Goal: Task Accomplishment & Management: Use online tool/utility

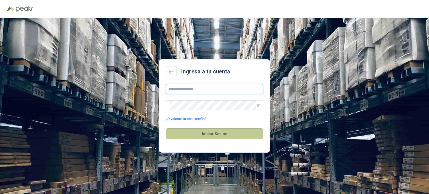
type input "**********"
click at [201, 132] on button "Iniciar Sesión" at bounding box center [215, 133] width 98 height 11
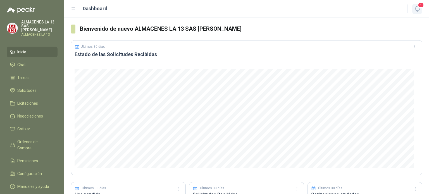
click at [418, 9] on icon "button" at bounding box center [417, 8] width 7 height 7
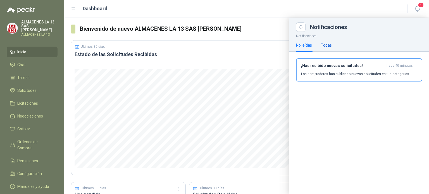
click at [328, 46] on div "Todas" at bounding box center [326, 45] width 11 height 6
click at [305, 47] on div "No leídas" at bounding box center [304, 45] width 16 height 6
click at [329, 69] on div "¡Has recibido nuevas solicitudes! hace 40 minutos Los compradores han publicado…" at bounding box center [359, 69] width 116 height 13
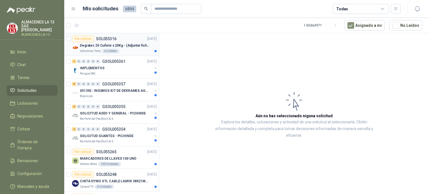
click at [124, 42] on div "Degratec 25 Cuñete x 20Kg - (Adjuntar ficha técnica)" at bounding box center [118, 45] width 77 height 7
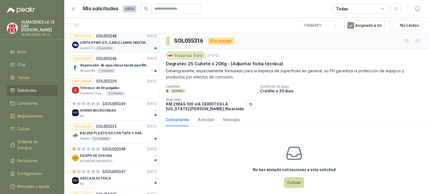
scroll to position [140, 0]
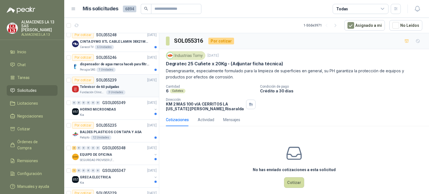
click at [111, 81] on p "SOL055239" at bounding box center [106, 80] width 20 height 4
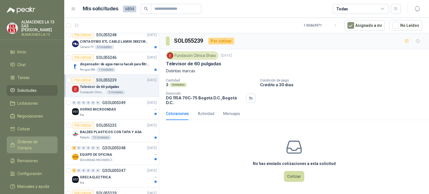
click at [43, 142] on span "Órdenes de Compra" at bounding box center [34, 145] width 35 height 12
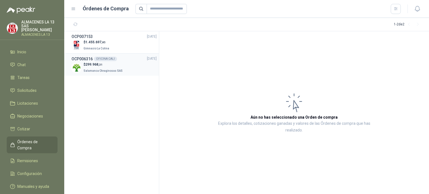
click at [93, 69] on p "Salamanca Oleaginosas SAS" at bounding box center [104, 70] width 40 height 6
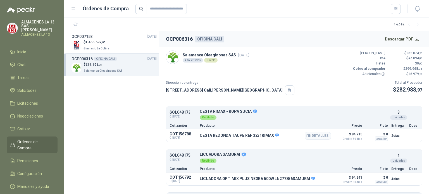
scroll to position [56, 0]
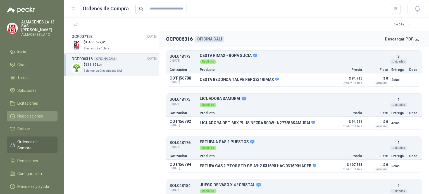
click at [27, 116] on span "Negociaciones" at bounding box center [30, 116] width 26 height 6
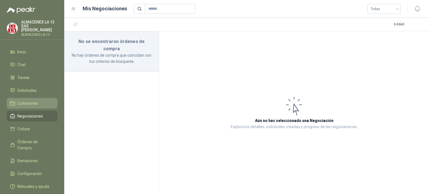
click at [31, 106] on span "Licitaciones" at bounding box center [27, 103] width 21 height 6
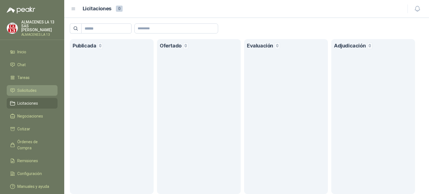
click at [29, 90] on span "Solicitudes" at bounding box center [26, 90] width 19 height 6
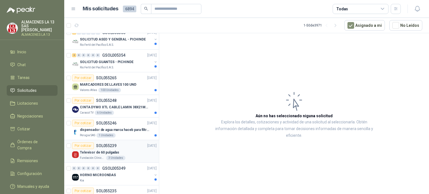
scroll to position [84, 0]
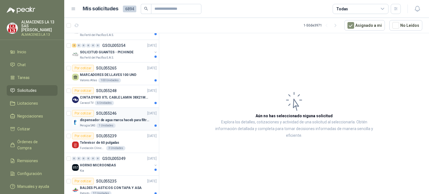
click at [131, 118] on p "dispensador de agua marca haceb para filtros Nikkei" at bounding box center [115, 120] width 70 height 5
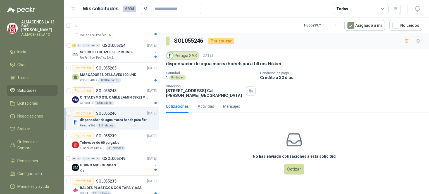
click at [183, 107] on div "Cotizaciones" at bounding box center [177, 106] width 23 height 6
drag, startPoint x: 280, startPoint y: 62, endPoint x: 166, endPoint y: 66, distance: 113.7
click at [166, 66] on div "dispensador de agua marca haceb para filtros Nikkei" at bounding box center [294, 64] width 256 height 6
copy p "dispensador de agua marca haceb para filtros Nikkei"
